Goal: Find specific page/section: Find specific page/section

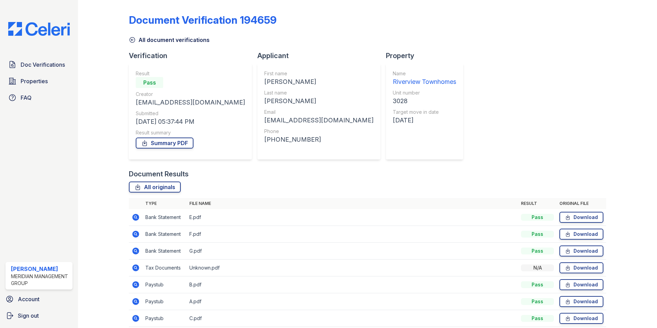
click at [133, 39] on icon at bounding box center [132, 39] width 7 height 7
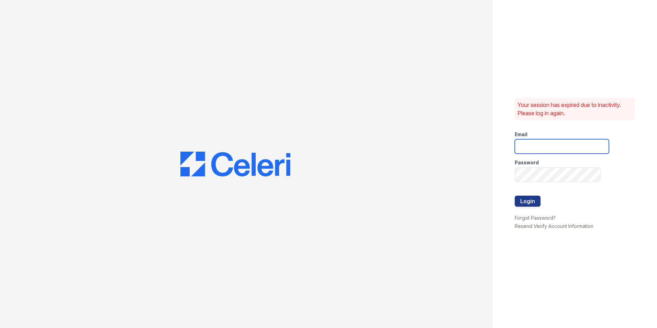
type input "[EMAIL_ADDRESS][DOMAIN_NAME]"
click at [525, 204] on button "Login" at bounding box center [527, 200] width 26 height 11
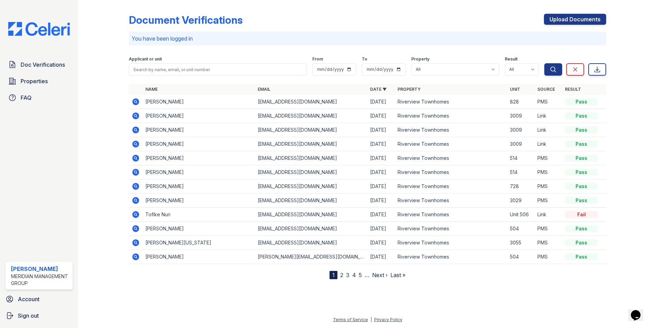
click at [340, 275] on link "2" at bounding box center [341, 274] width 3 height 7
